Goal: Complete application form

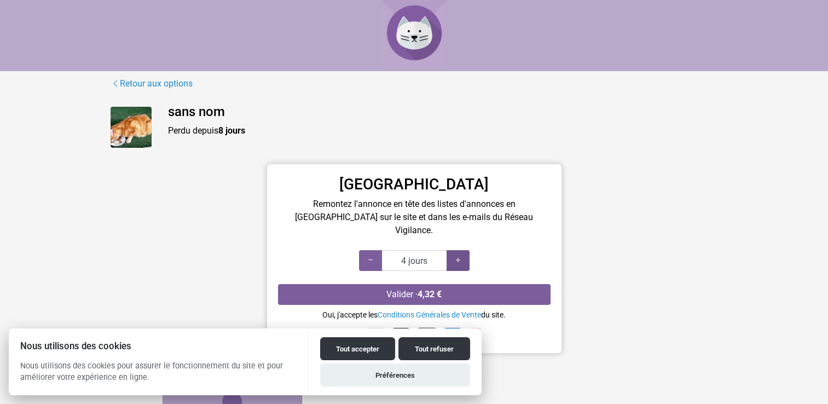
click at [456, 255] on icon at bounding box center [458, 260] width 9 height 10
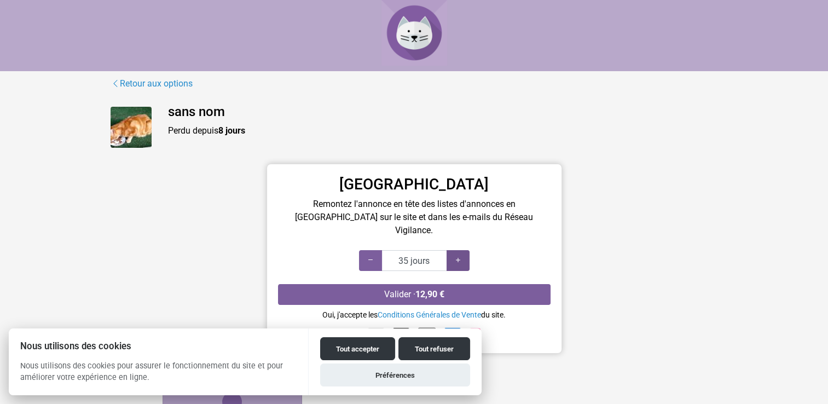
click at [456, 255] on icon at bounding box center [458, 260] width 9 height 10
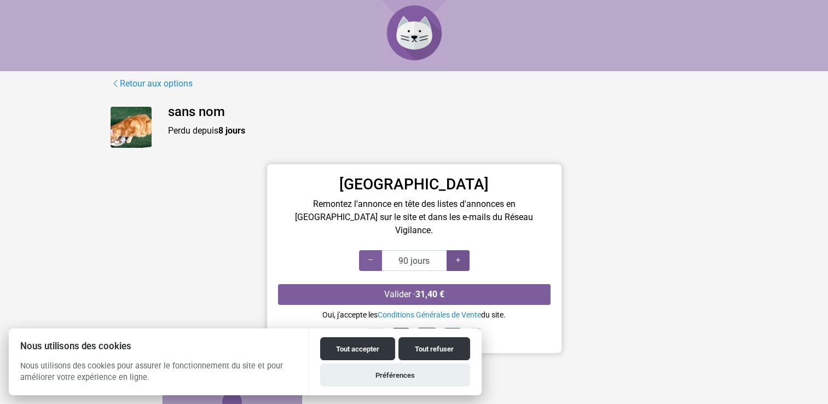
type input "100 jours"
click at [456, 255] on icon at bounding box center [458, 260] width 9 height 10
